Goal: Information Seeking & Learning: Learn about a topic

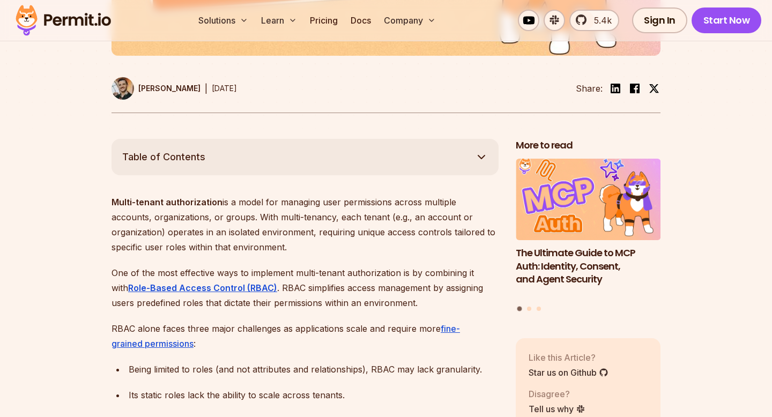
click at [195, 207] on strong "Multi-tenant authorization" at bounding box center [167, 202] width 111 height 11
copy strong "authorization"
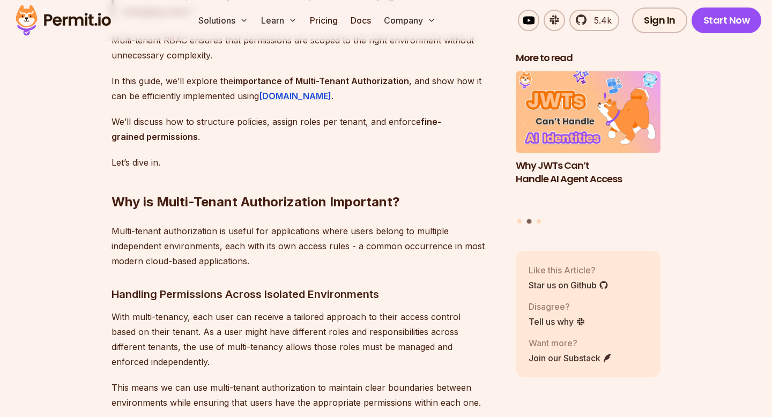
scroll to position [1104, 0]
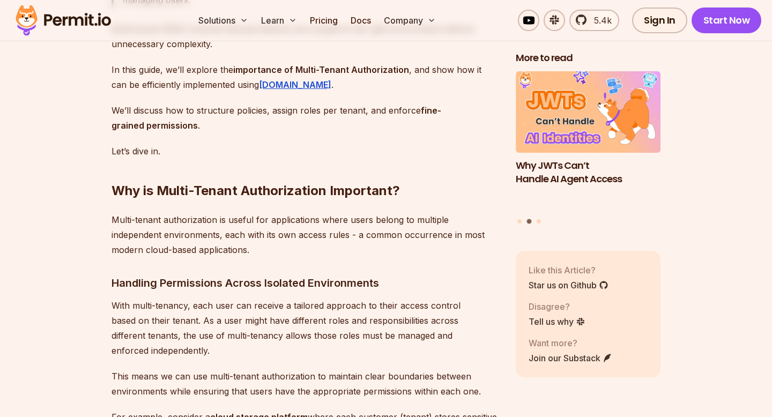
click at [262, 195] on h2 "Why is Multi-Tenant Authorization Important?" at bounding box center [305, 169] width 387 height 60
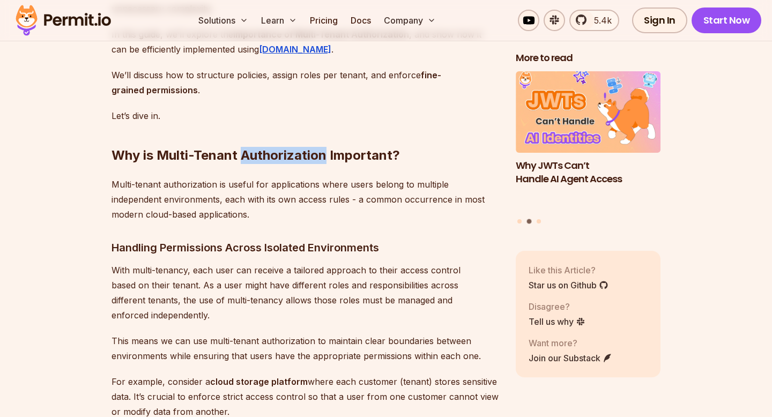
scroll to position [1204, 0]
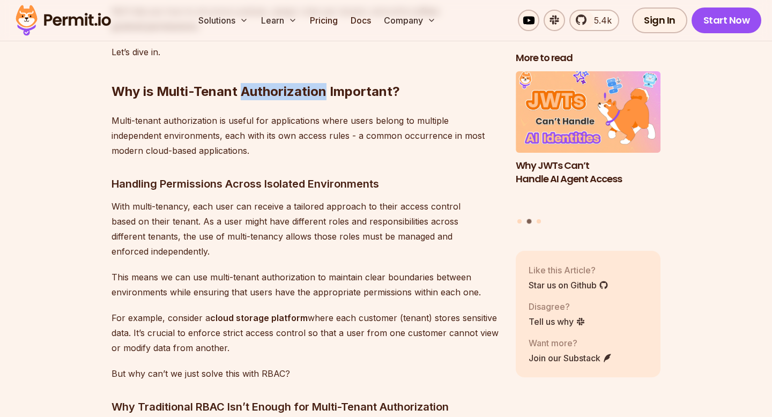
click at [278, 192] on h3 "Handling Permissions Across Isolated Environments" at bounding box center [305, 183] width 387 height 17
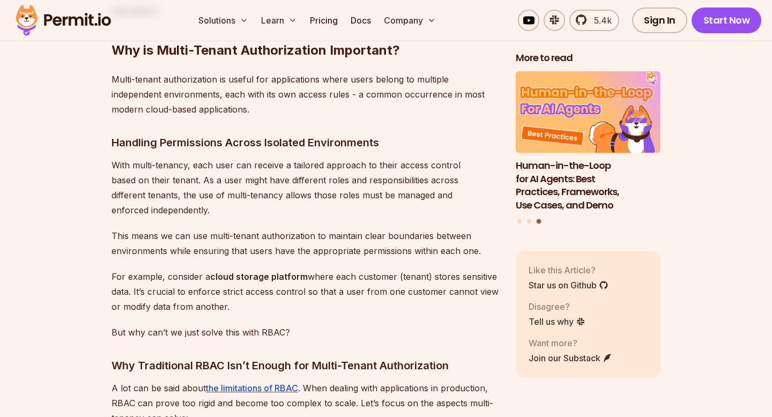
scroll to position [1247, 0]
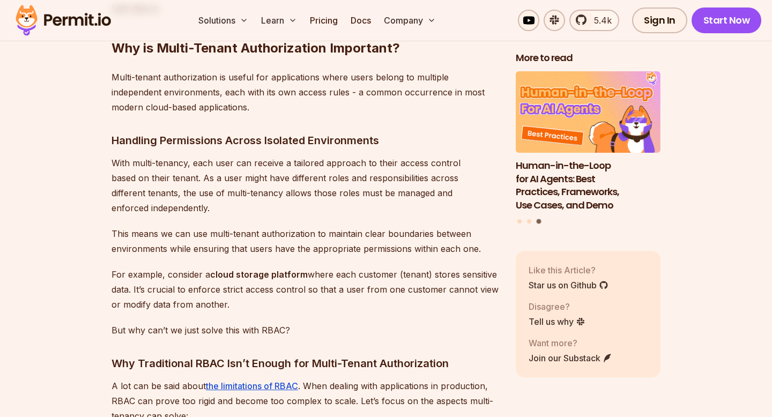
click at [279, 57] on h2 "Why is Multi-Tenant Authorization Important?" at bounding box center [305, 27] width 387 height 60
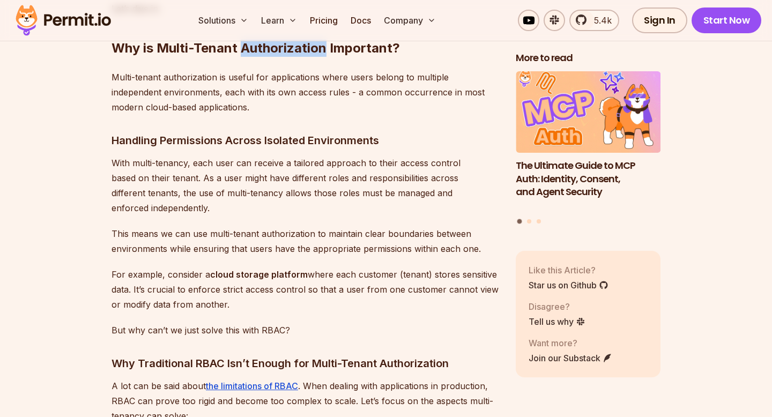
click at [268, 52] on h2 "Why is Multi-Tenant Authorization Important?" at bounding box center [305, 27] width 387 height 60
copy h2 "Authorization"
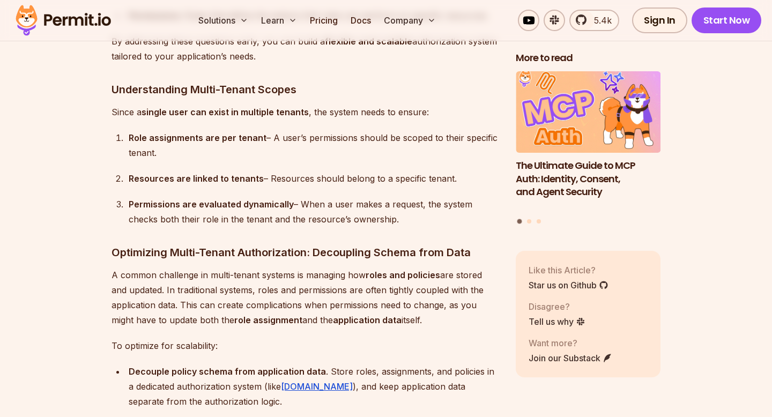
scroll to position [2980, 0]
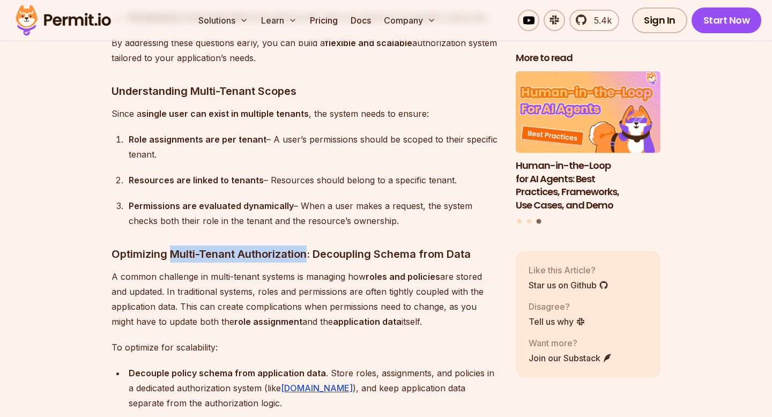
drag, startPoint x: 172, startPoint y: 250, endPoint x: 307, endPoint y: 254, distance: 134.6
click at [307, 254] on h3 "Optimizing Multi-Tenant Authorization: Decoupling Schema from Data" at bounding box center [305, 254] width 387 height 17
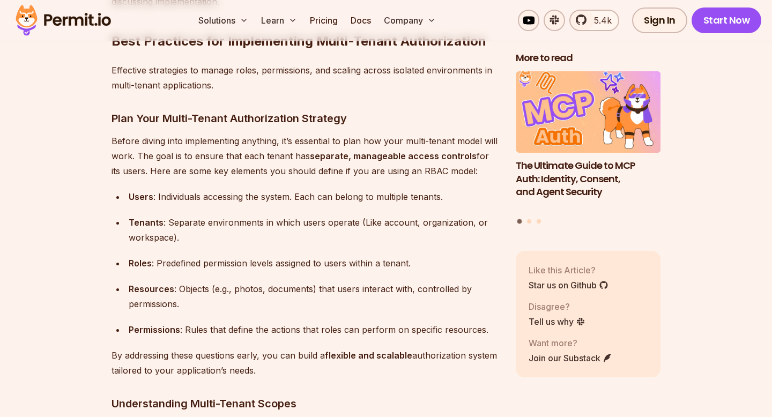
scroll to position [2667, 0]
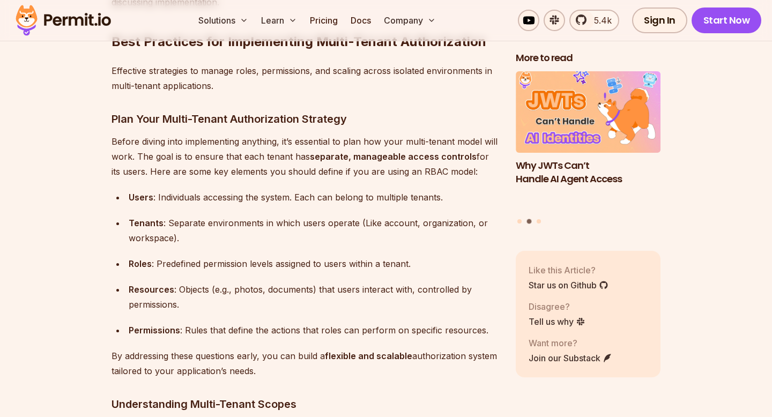
click at [182, 222] on div "Tenants : Separate environments in which users operate (Like account, organizat…" at bounding box center [314, 231] width 370 height 30
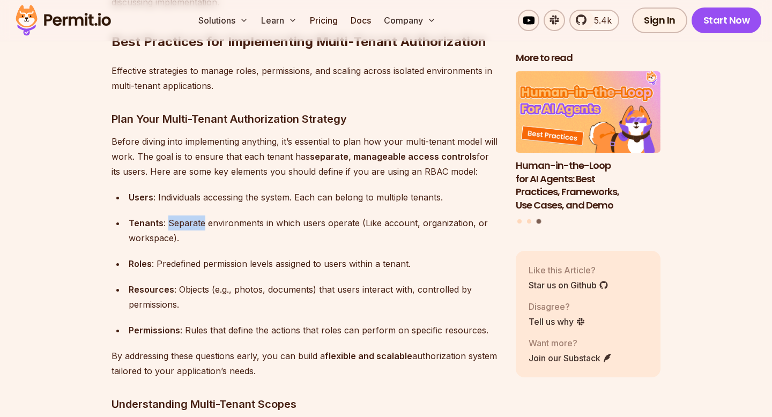
click at [302, 250] on ul "Users : Individuals accessing the system. Each can belong to multiple tenants. …" at bounding box center [305, 264] width 387 height 148
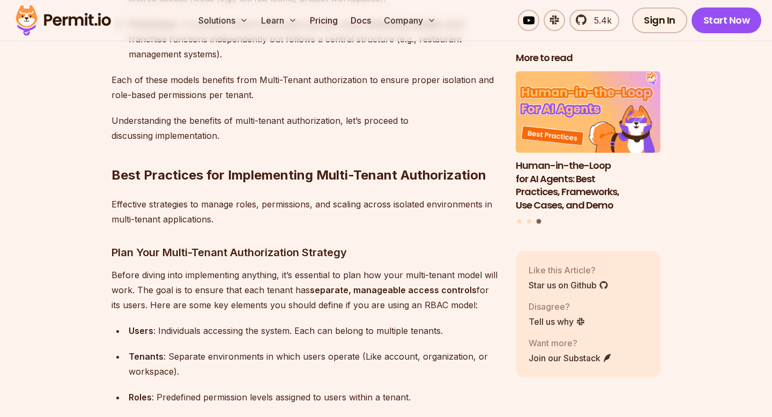
scroll to position [2557, 0]
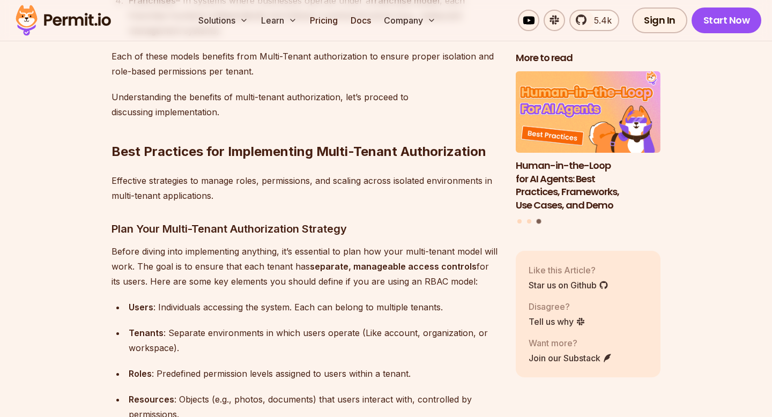
click at [258, 179] on p "Effective strategies to manage roles, permissions, and scaling across isolated …" at bounding box center [305, 188] width 387 height 30
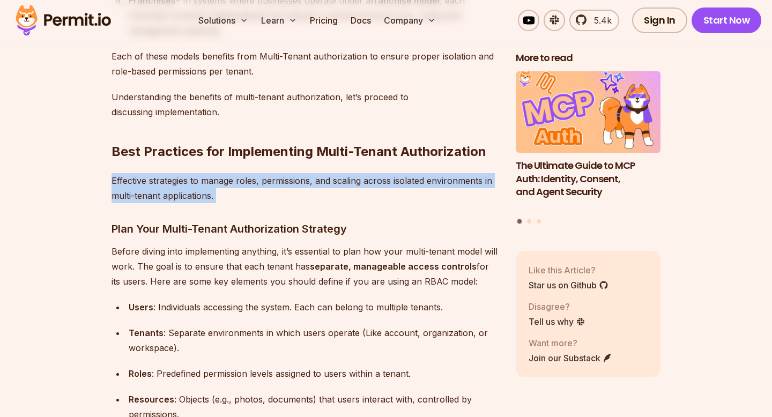
click at [297, 174] on p "Effective strategies to manage roles, permissions, and scaling across isolated …" at bounding box center [305, 188] width 387 height 30
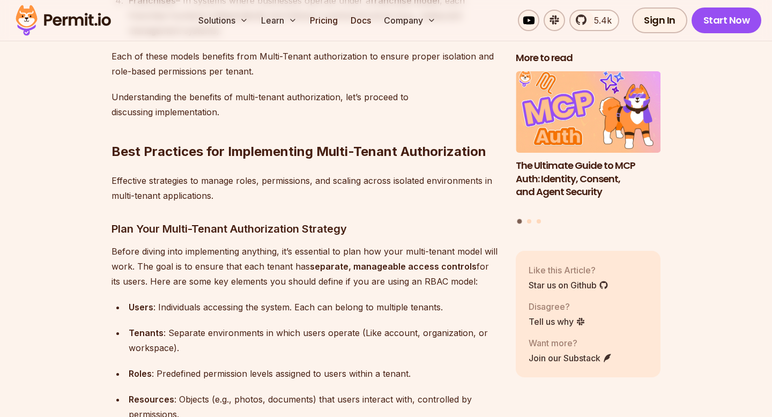
click at [409, 176] on p "Effective strategies to manage roles, permissions, and scaling across isolated …" at bounding box center [305, 188] width 387 height 30
click at [405, 175] on p "Effective strategies to manage roles, permissions, and scaling across isolated …" at bounding box center [305, 188] width 387 height 30
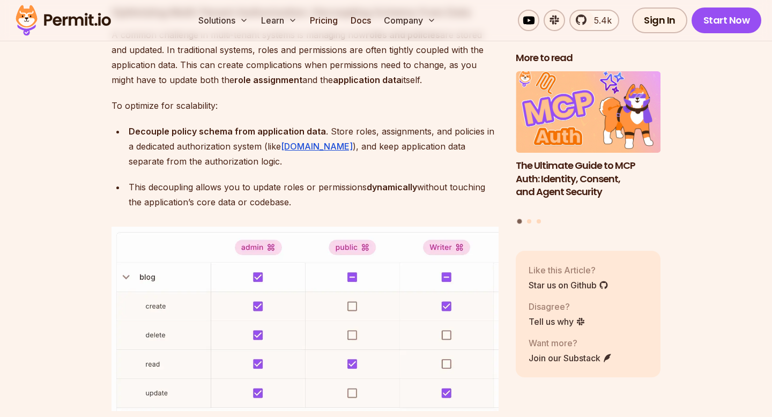
scroll to position [3203, 0]
